Goal: Task Accomplishment & Management: Use online tool/utility

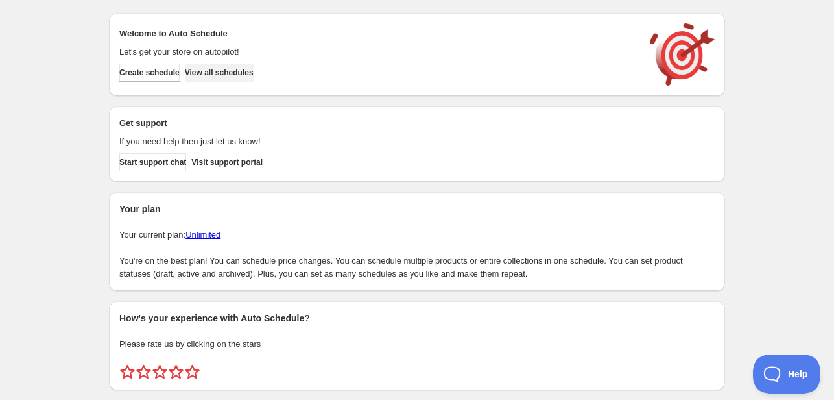
click at [250, 64] on button "View all schedules" at bounding box center [219, 73] width 69 height 18
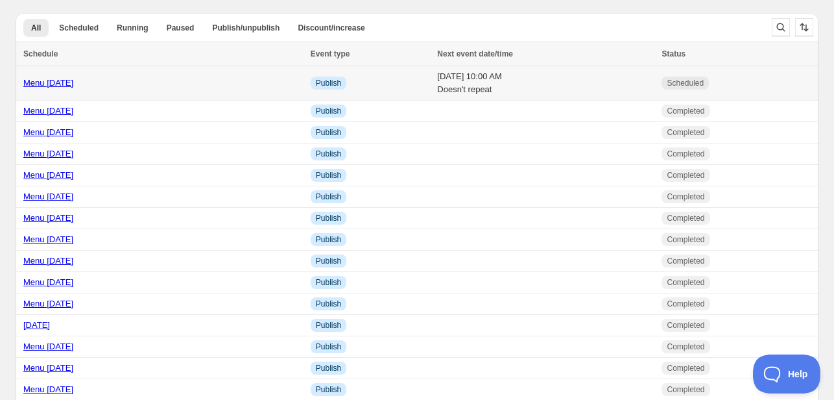
click at [56, 84] on link "Menu October 6th" at bounding box center [48, 83] width 50 height 10
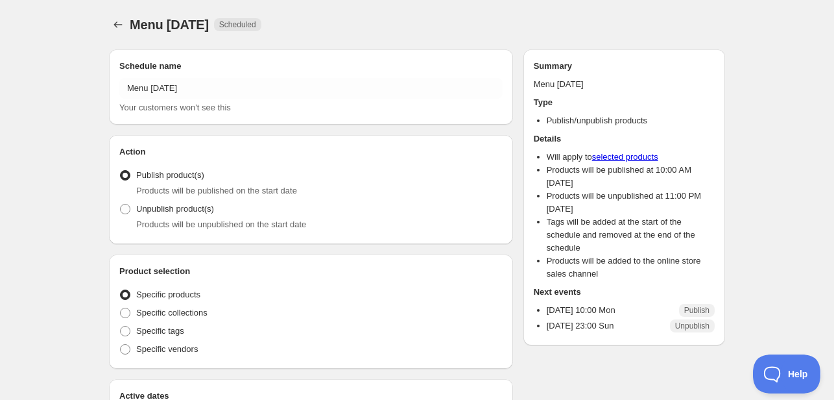
radio input "true"
checkbox input "true"
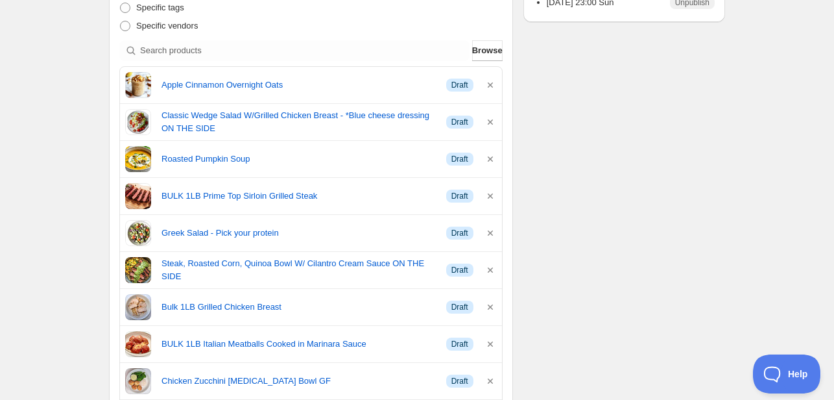
scroll to position [324, 0]
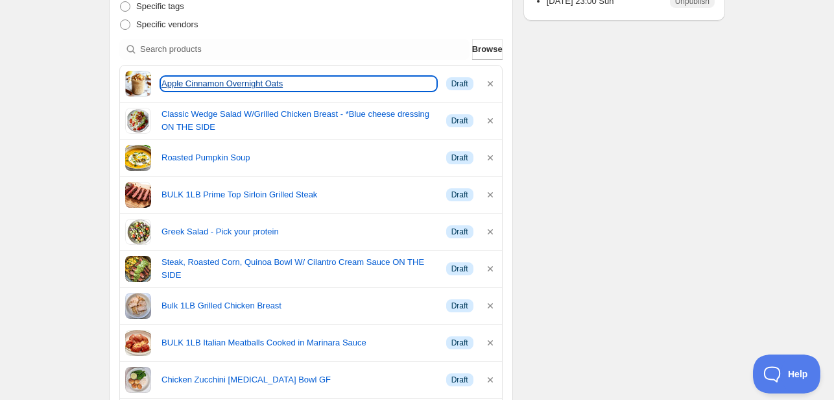
click at [212, 82] on link "Apple Cinnamon Overnight Oats" at bounding box center [299, 83] width 274 height 13
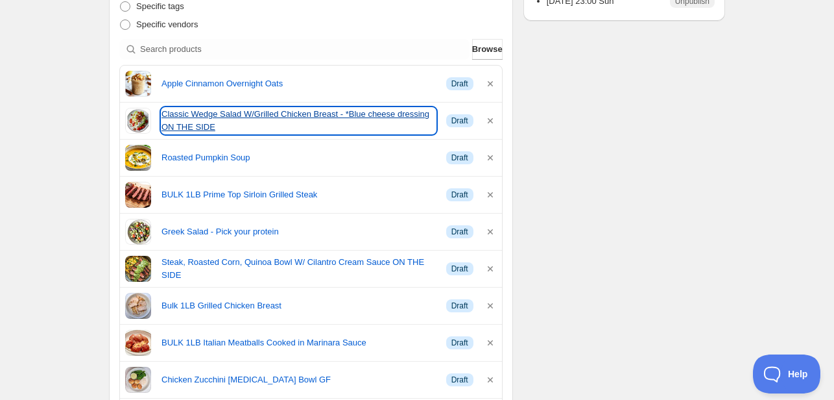
click at [293, 115] on link "Classic Wedge Salad W/Grilled Chicken Breast - *Blue cheese dressing ON THE SIDE" at bounding box center [299, 121] width 274 height 26
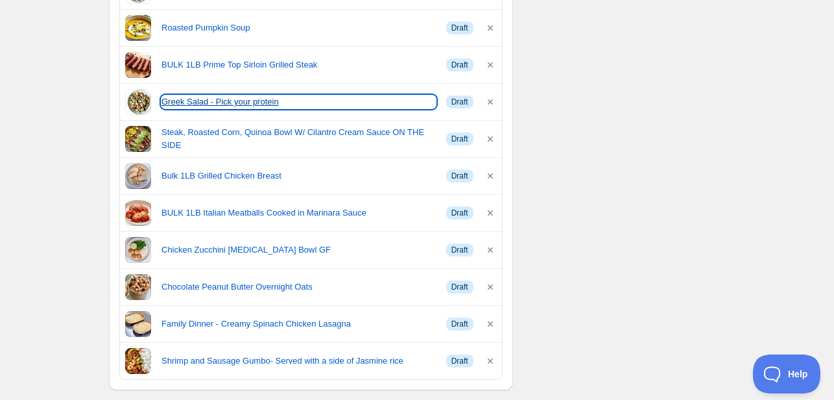
click at [233, 101] on link "Greek Salad - Pick your protein" at bounding box center [299, 101] width 274 height 13
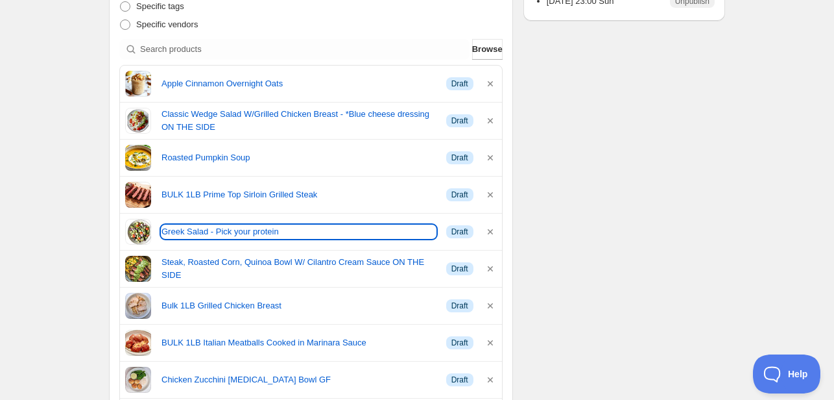
scroll to position [389, 0]
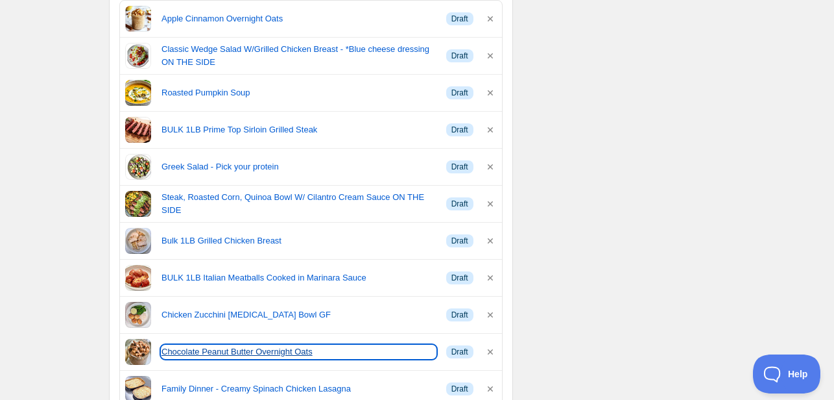
click at [236, 350] on link "Chocolate Peanut Butter Overnight Oats" at bounding box center [299, 351] width 274 height 13
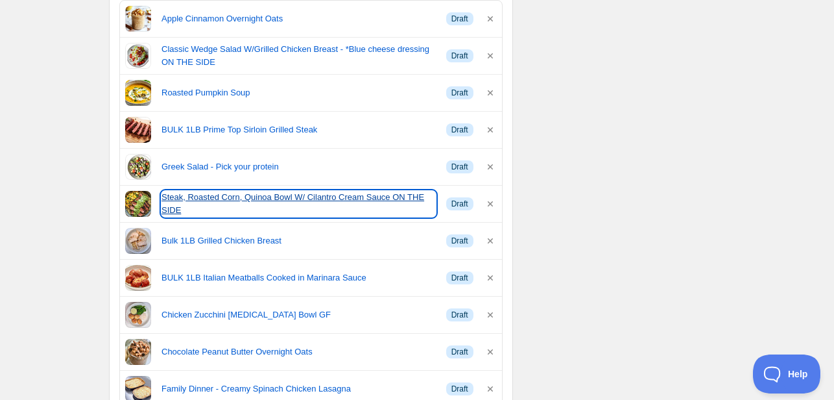
click at [343, 202] on link "Steak, Roasted Corn, Quinoa Bowl W/ Cilantro Cream Sauce ON THE SIDE" at bounding box center [299, 204] width 274 height 26
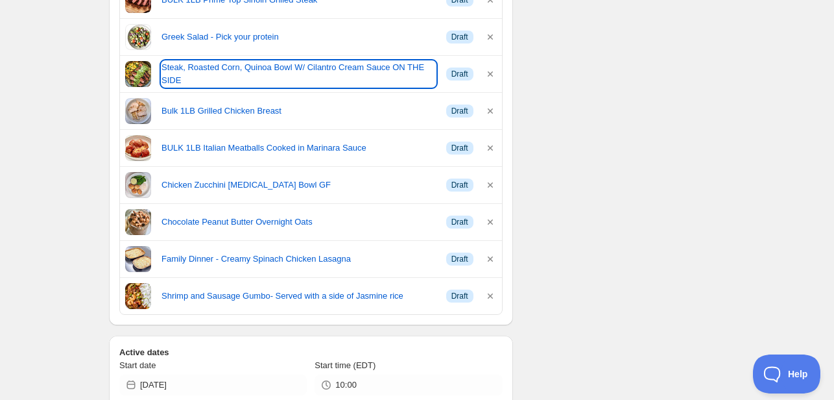
scroll to position [584, 0]
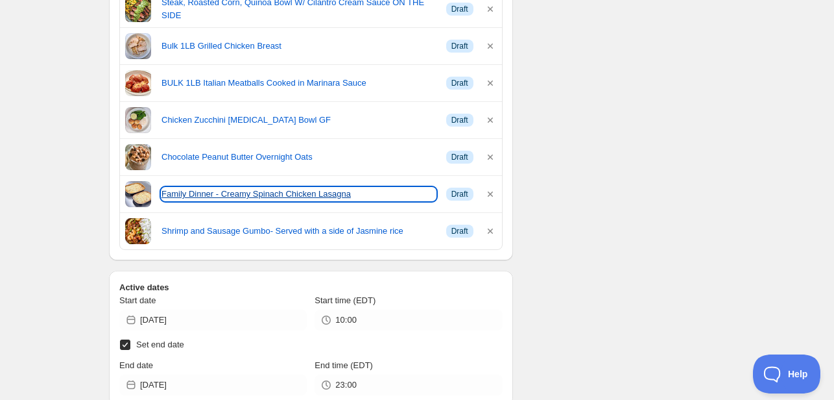
click at [236, 188] on link "Family Dinner - Creamy Spinach Chicken Lasagna" at bounding box center [299, 194] width 274 height 13
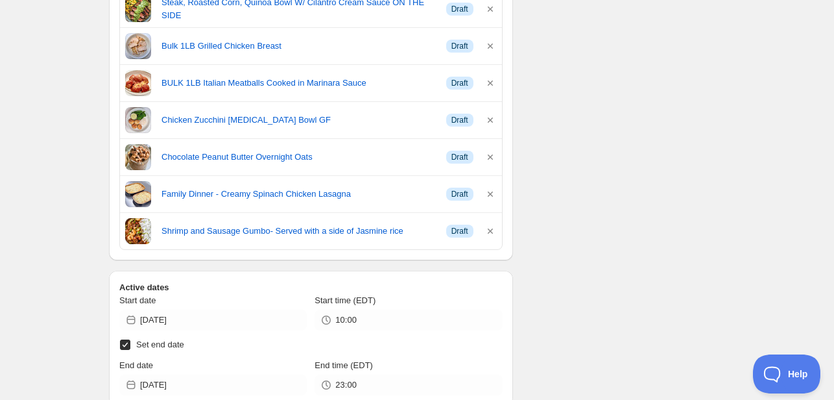
click at [589, 166] on div "Schedule name Menu October 6th Your customers won't see this Action Action Publ…" at bounding box center [412, 230] width 627 height 1550
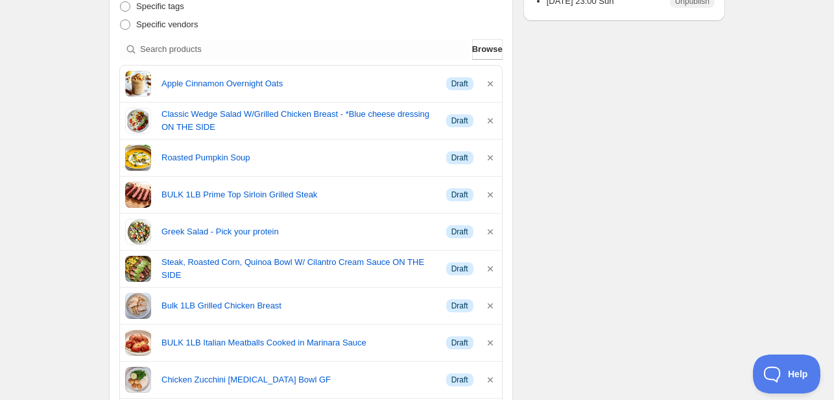
scroll to position [260, 0]
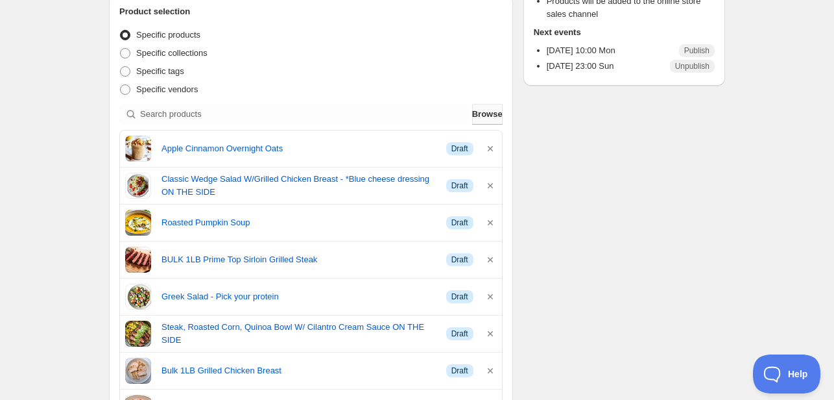
click at [483, 119] on span "Browse" at bounding box center [487, 114] width 30 height 13
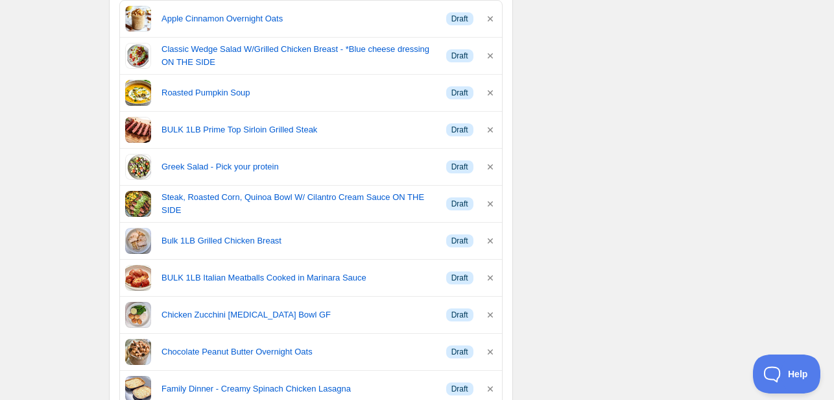
scroll to position [454, 0]
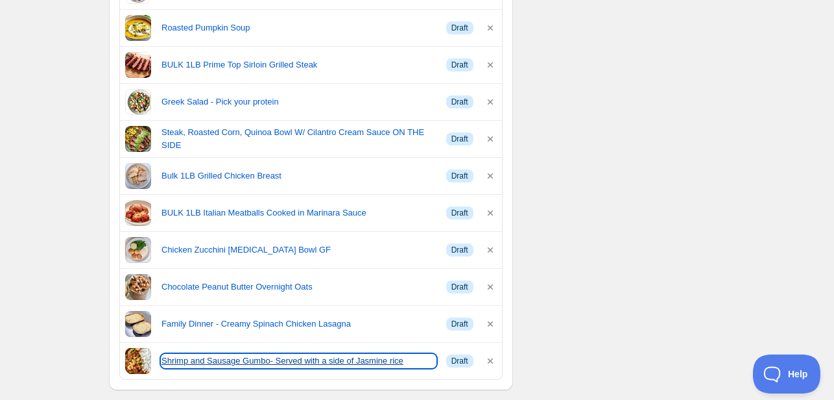
click at [330, 361] on link "Shrimp and Sausage Gumbo- Served with a side of Jasmine rice" at bounding box center [299, 360] width 274 height 13
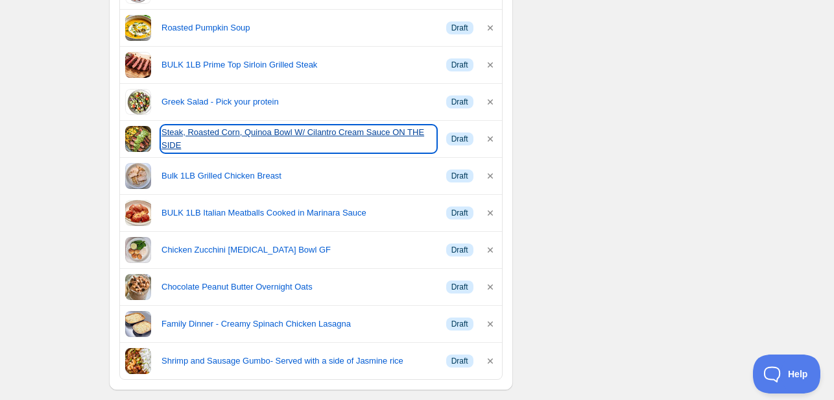
click at [243, 138] on link "Steak, Roasted Corn, Quinoa Bowl W/ Cilantro Cream Sauce ON THE SIDE" at bounding box center [299, 139] width 274 height 26
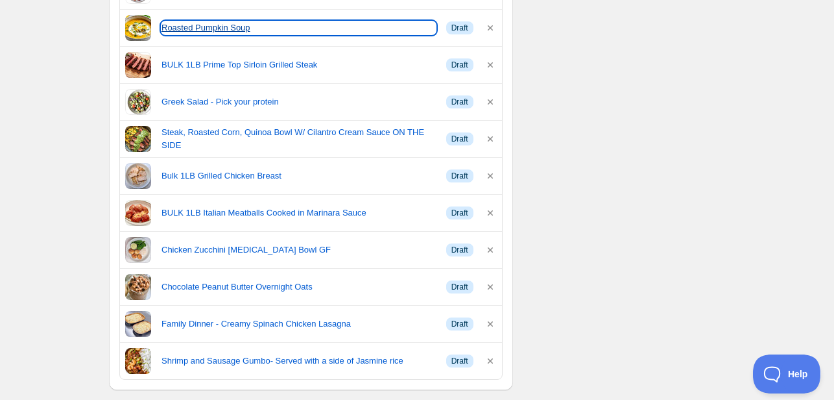
click at [217, 26] on link "Roasted Pumpkin Soup" at bounding box center [299, 27] width 274 height 13
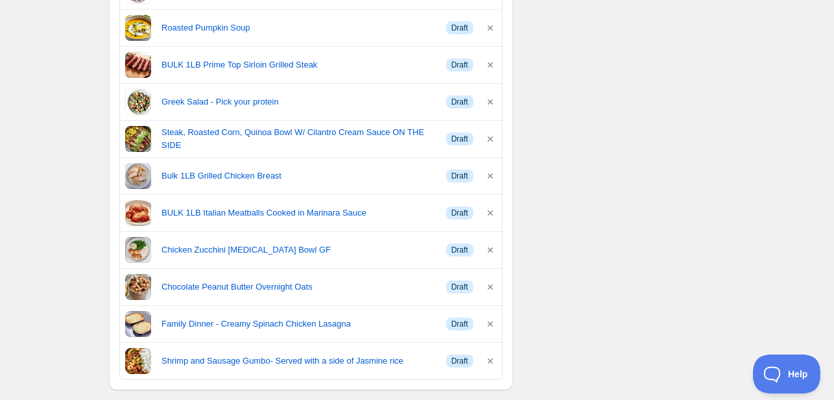
click at [614, 139] on div "Schedule name Menu October 6th Your customers won't see this Action Action Publ…" at bounding box center [412, 360] width 627 height 1550
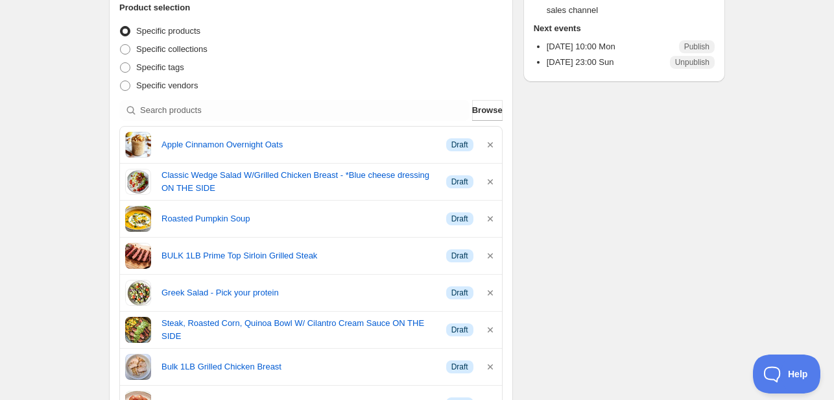
scroll to position [260, 0]
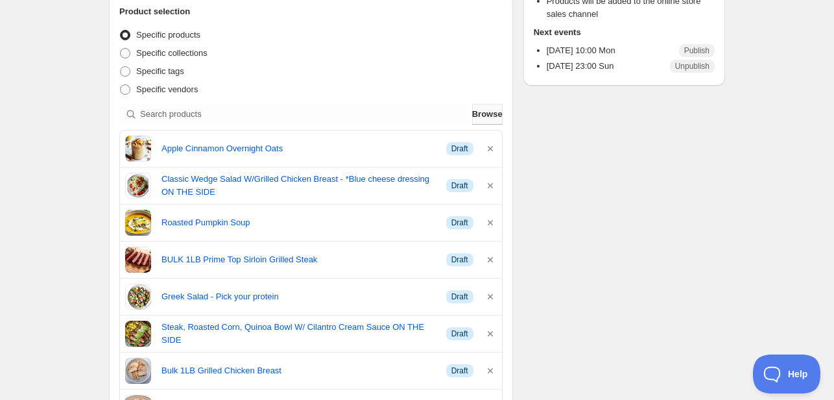
click at [487, 116] on span "Browse" at bounding box center [487, 114] width 30 height 13
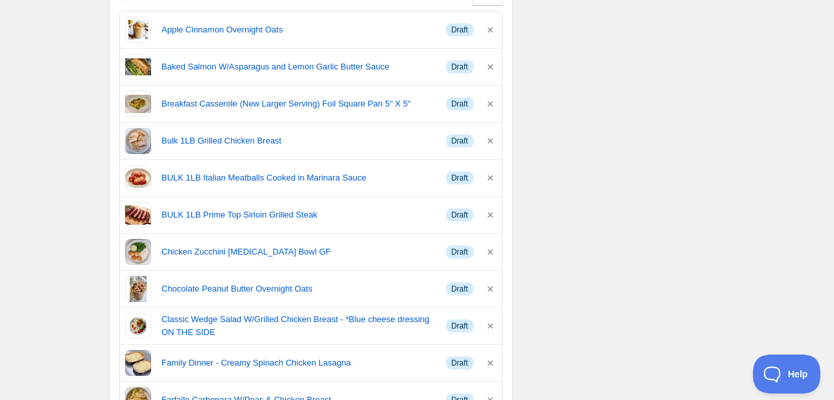
scroll to position [389, 0]
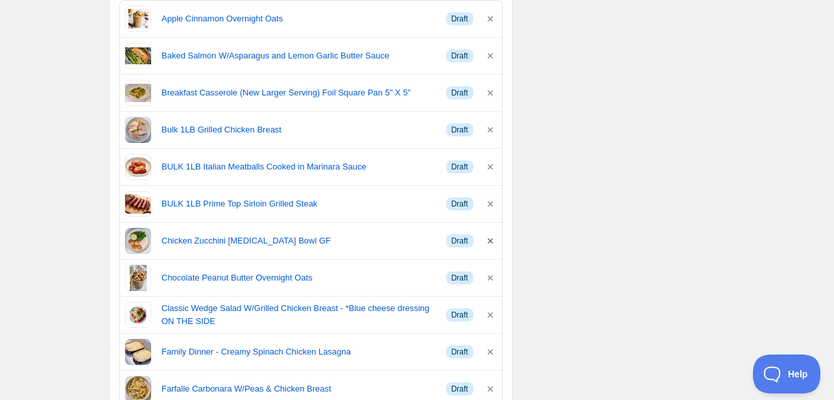
click at [492, 239] on icon "button" at bounding box center [490, 240] width 13 height 13
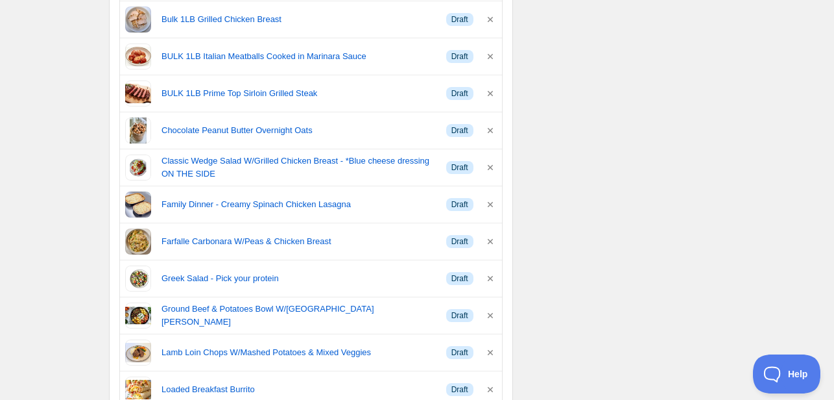
scroll to position [454, 0]
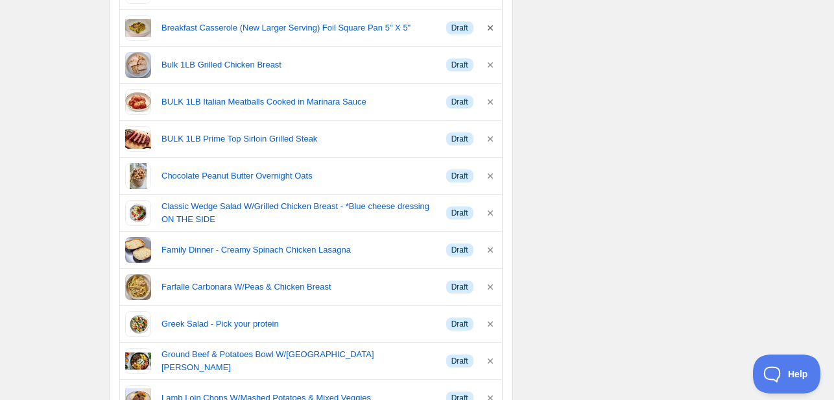
click at [491, 25] on icon "button" at bounding box center [490, 27] width 13 height 13
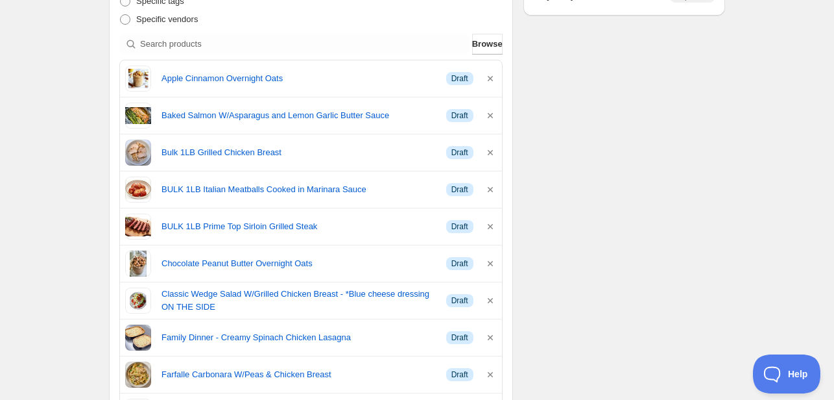
scroll to position [324, 0]
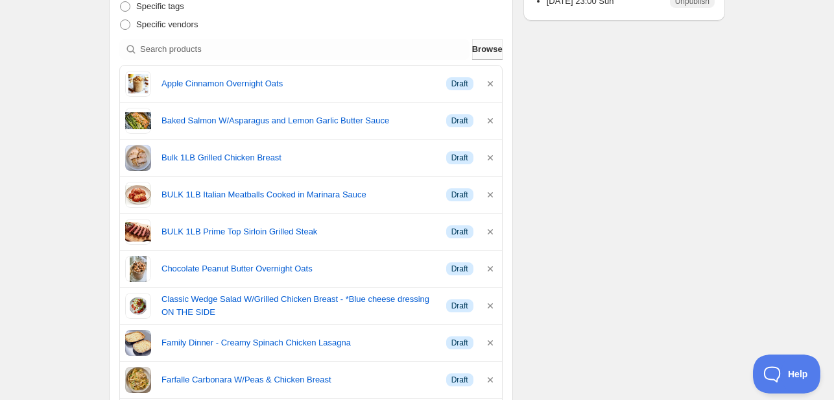
click at [487, 56] on button "Browse" at bounding box center [487, 49] width 30 height 21
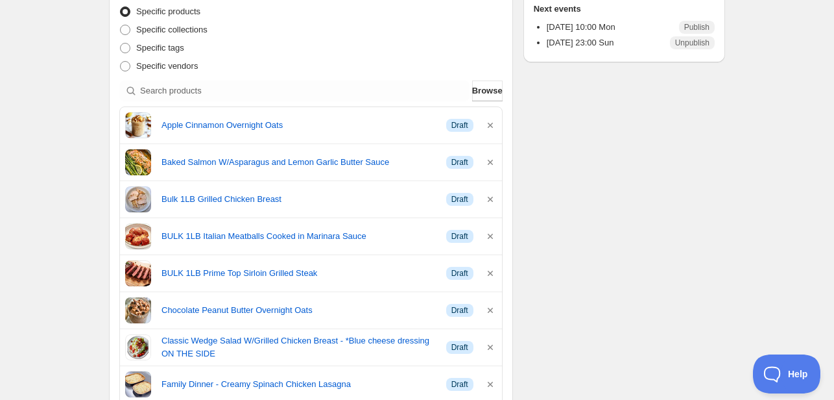
scroll to position [260, 0]
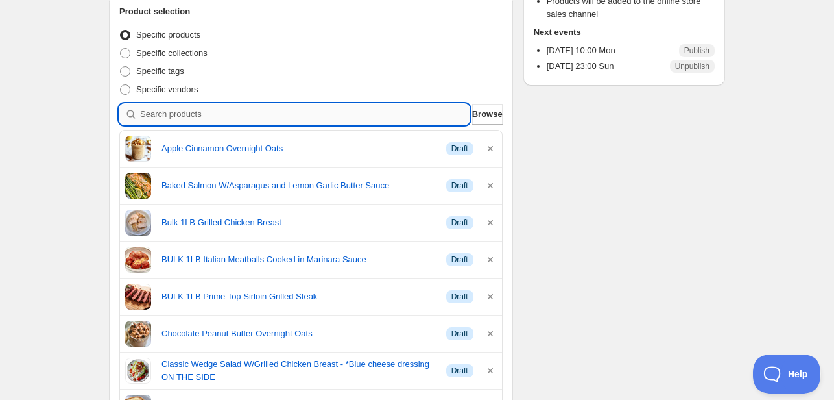
click at [256, 117] on input "search" at bounding box center [305, 114] width 330 height 21
type input "c"
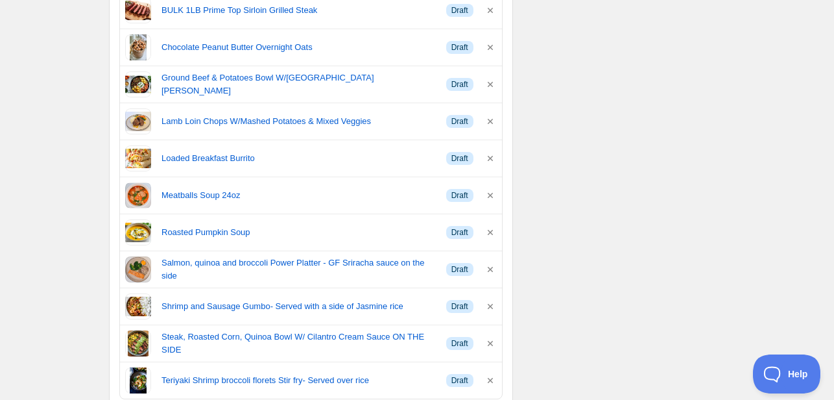
scroll to position [908, 0]
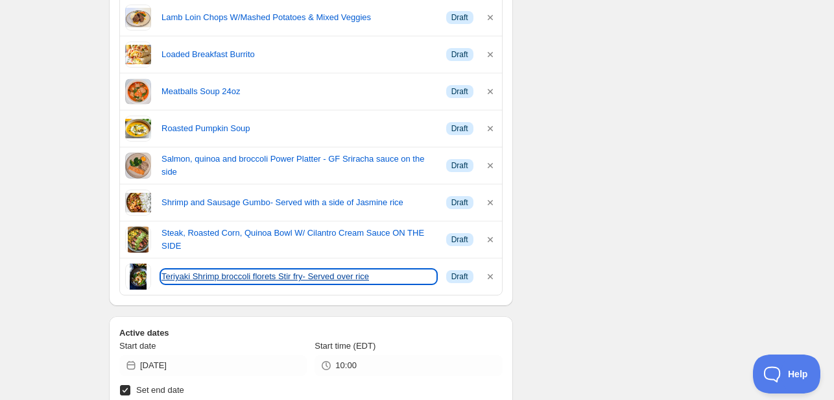
click at [326, 275] on link "Teriyaki Shrimp broccoli florets Stir fry- Served over rice" at bounding box center [299, 276] width 274 height 13
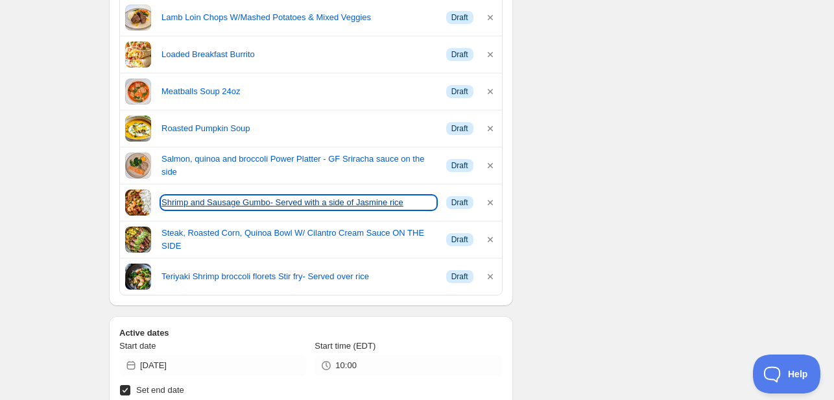
click at [226, 199] on link "Shrimp and Sausage Gumbo- Served with a side of Jasmine rice" at bounding box center [299, 202] width 274 height 13
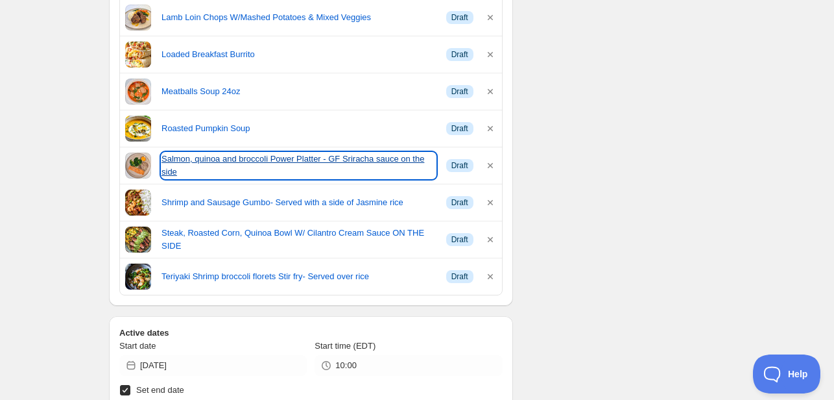
click at [197, 160] on link "Salmon, quinoa and broccoli Power Platter - GF Sriracha sauce on the side" at bounding box center [299, 165] width 274 height 26
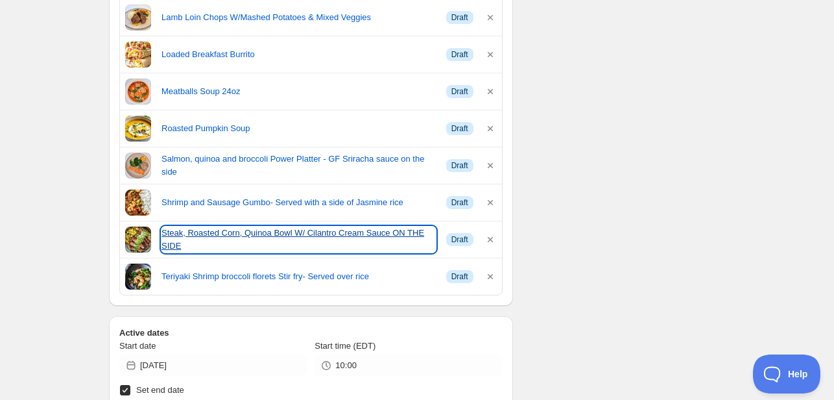
click at [228, 237] on link "Steak, Roasted Corn, Quinoa Bowl W/ Cilantro Cream Sauce ON THE SIDE" at bounding box center [299, 239] width 274 height 26
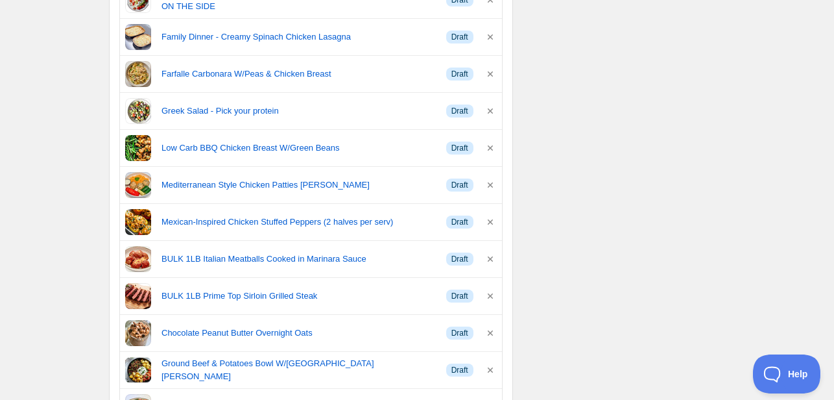
scroll to position [324, 0]
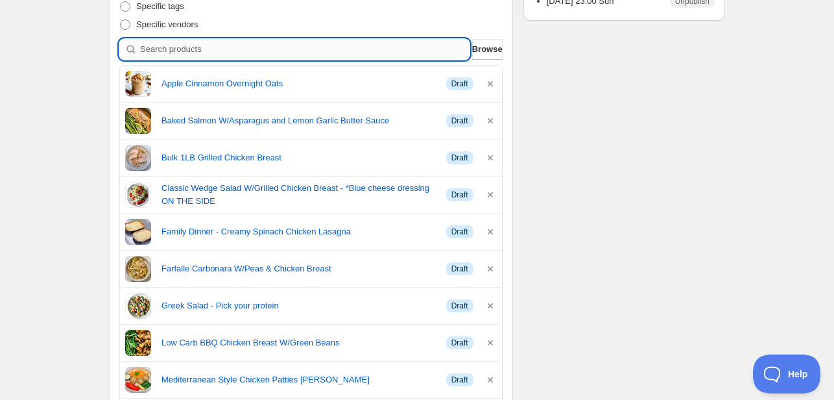
click at [187, 47] on input "search" at bounding box center [305, 49] width 330 height 21
type input "s"
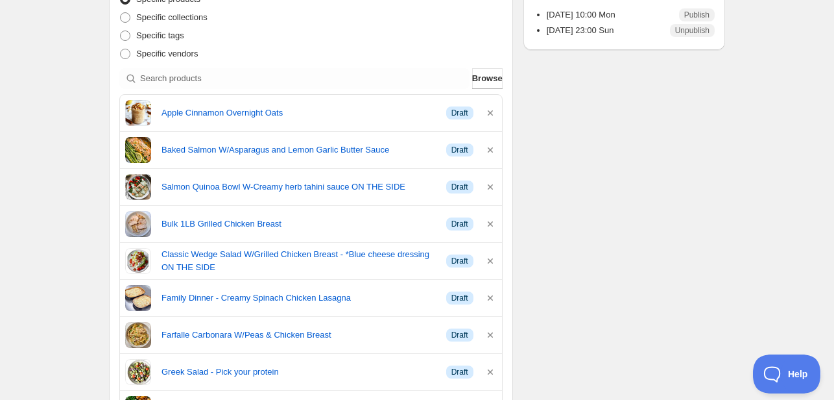
scroll to position [260, 0]
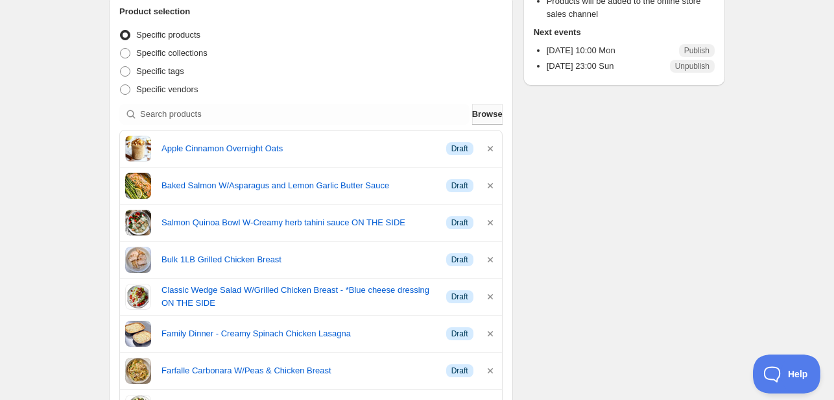
click at [484, 110] on span "Browse" at bounding box center [487, 114] width 30 height 13
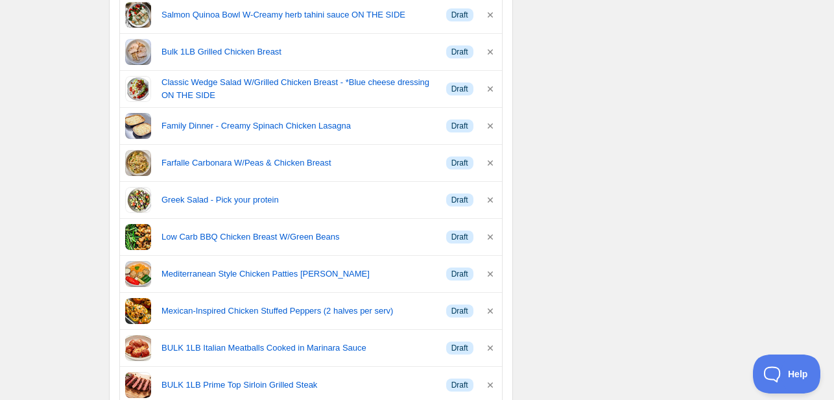
scroll to position [519, 0]
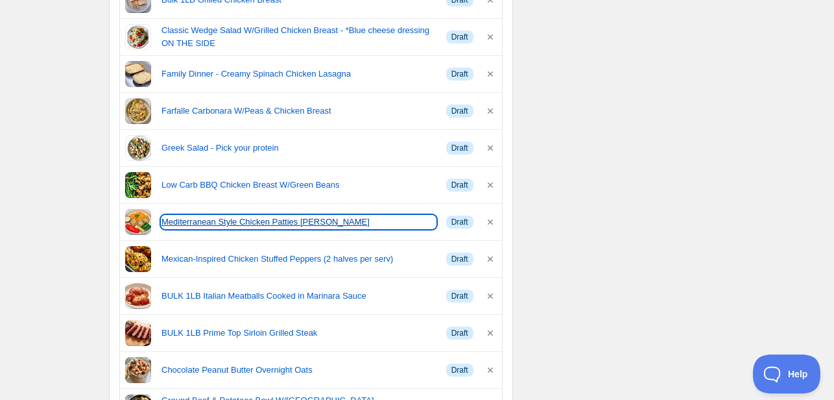
click at [248, 222] on link "Mediterranean Style Chicken Patties Plater GF" at bounding box center [299, 221] width 274 height 13
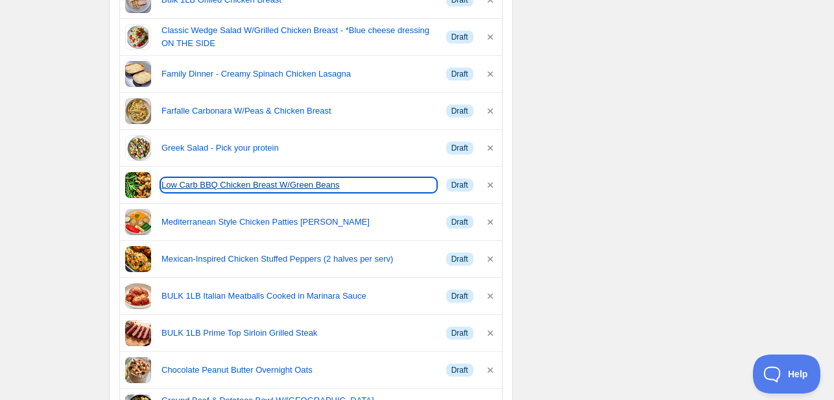
click at [221, 183] on link "Low Carb BBQ Chicken Breast W/Green Beans" at bounding box center [299, 184] width 274 height 13
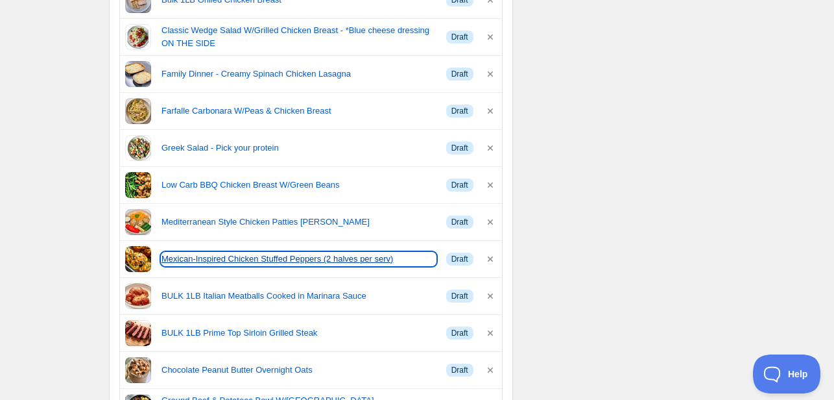
click at [218, 254] on link "Mexican-Inspired Chicken Stuffed Peppers (2 halves per serv)" at bounding box center [299, 258] width 274 height 13
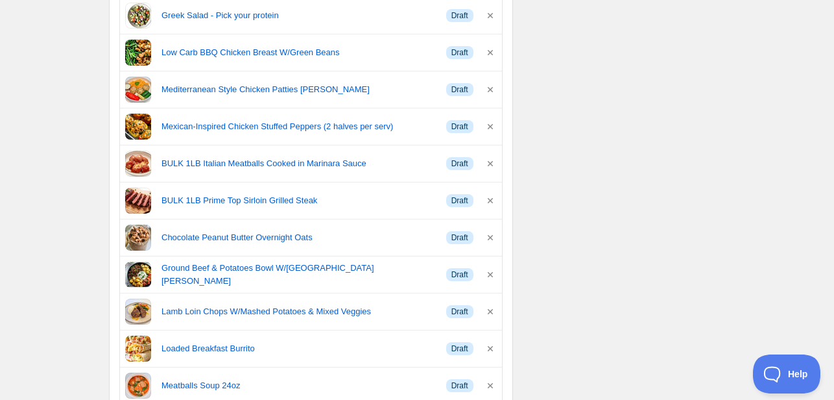
scroll to position [714, 0]
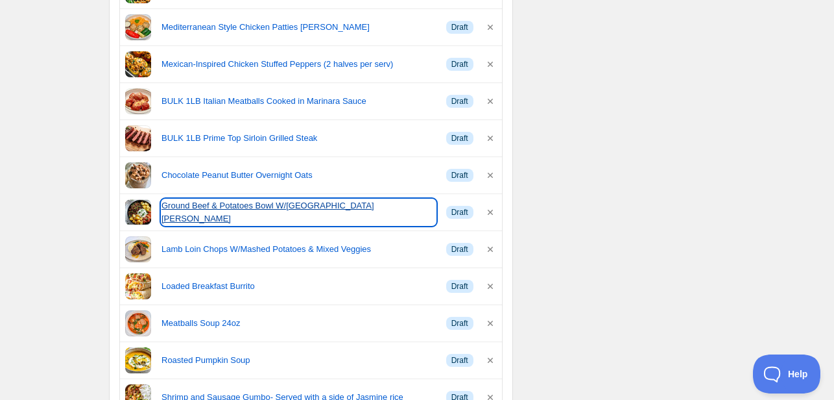
click at [295, 209] on link "Ground Beef & Potatoes Bowl W/Pico de Gallo" at bounding box center [299, 212] width 274 height 26
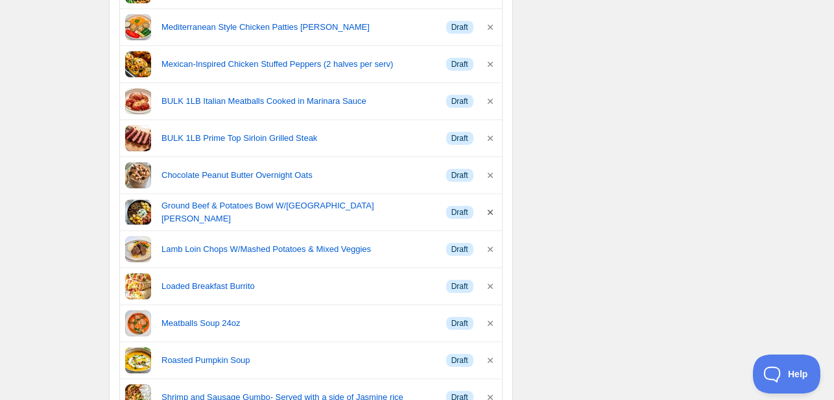
click at [492, 209] on icon "button" at bounding box center [490, 212] width 13 height 13
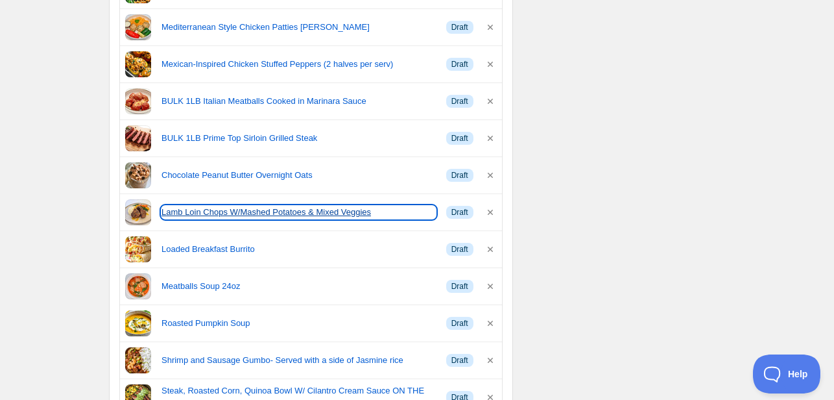
click at [228, 208] on link "Lamb Loin Chops W/Mashed Potatoes & Mixed Veggies" at bounding box center [299, 212] width 274 height 13
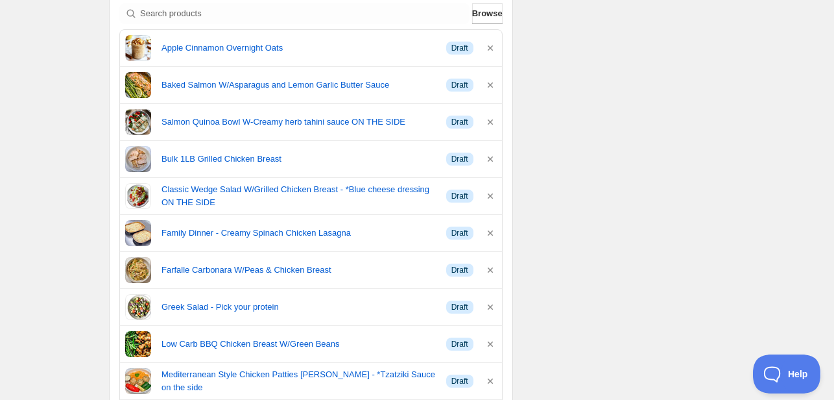
scroll to position [324, 0]
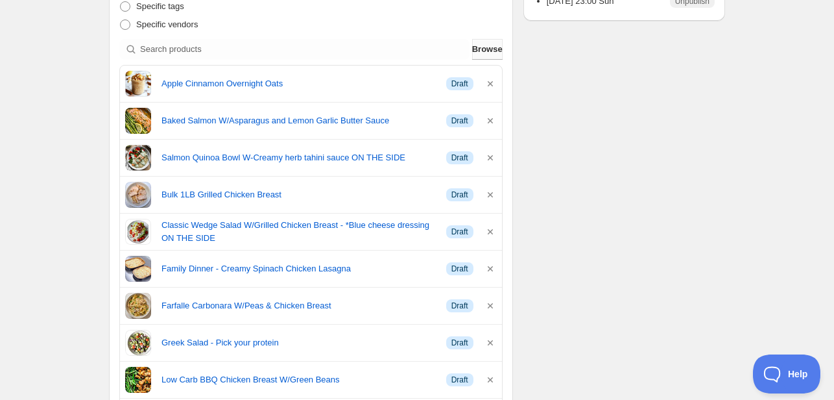
click at [479, 50] on span "Browse" at bounding box center [487, 49] width 30 height 13
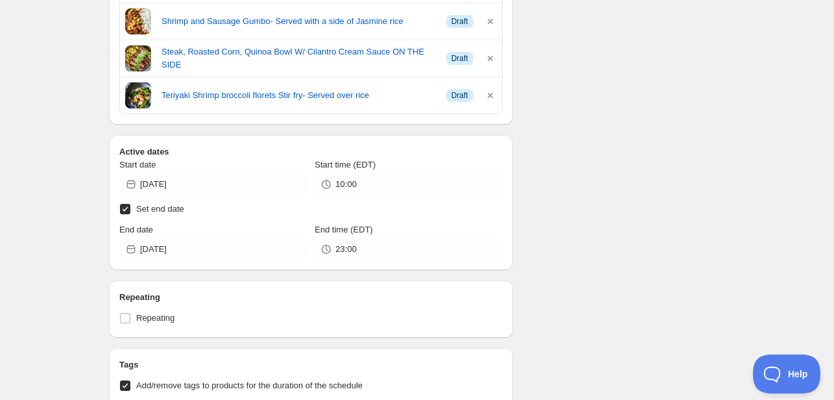
scroll to position [1103, 0]
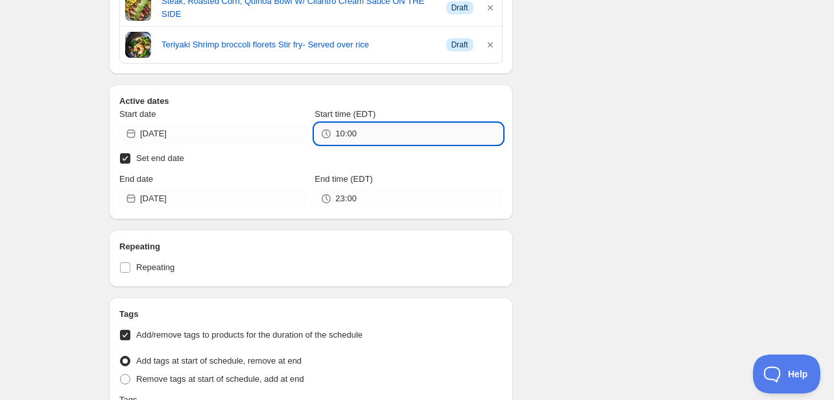
click at [366, 132] on input "10:00" at bounding box center [418, 133] width 167 height 21
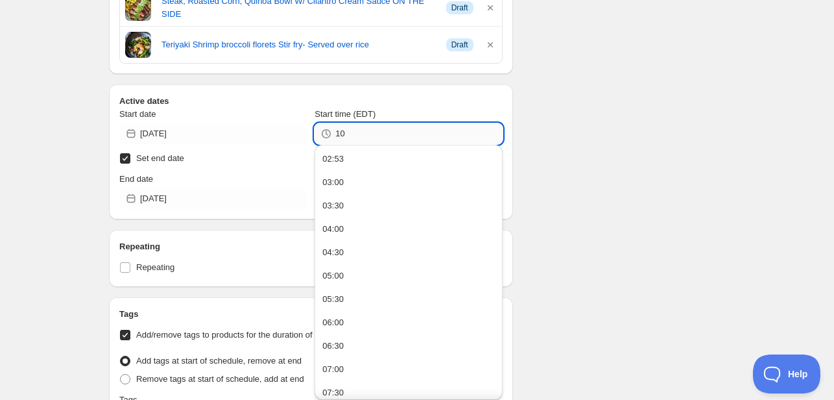
type input "1"
click at [354, 165] on button "02:53" at bounding box center [409, 159] width 180 height 21
type input "02:53"
